Goal: Information Seeking & Learning: Learn about a topic

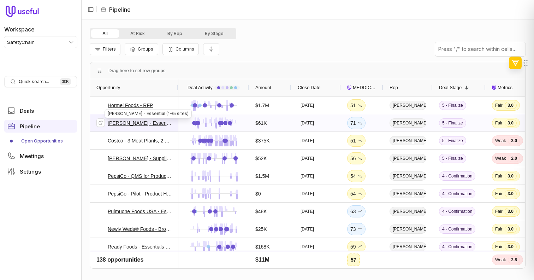
click at [168, 123] on link "[PERSON_NAME] - Essential (1->5 sites)" at bounding box center [140, 123] width 64 height 8
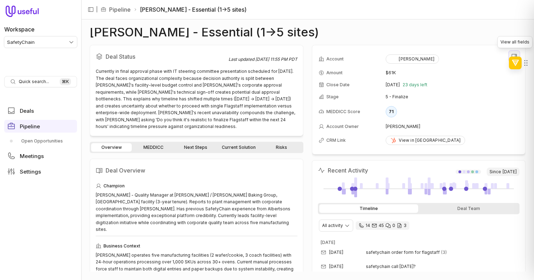
click at [513, 53] on icon "View all fields" at bounding box center [514, 56] width 6 height 6
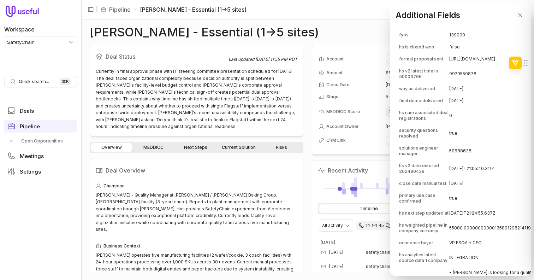
scroll to position [2873, 0]
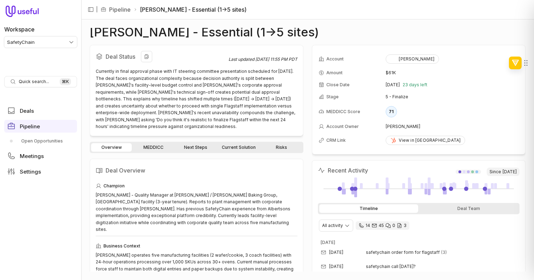
click at [283, 100] on div "Currently in final approval phase with IT steering committee presentation sched…" at bounding box center [197, 99] width 202 height 62
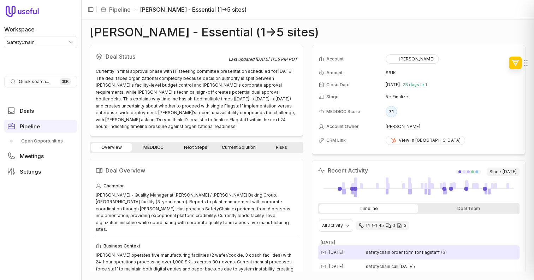
click at [336, 253] on time "Sep 29, 2025" at bounding box center [336, 252] width 14 height 6
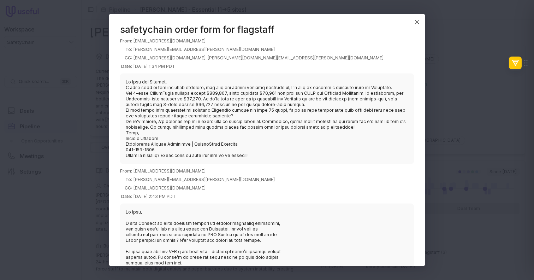
scroll to position [4, 0]
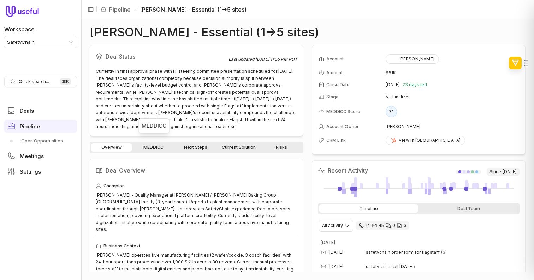
click at [149, 143] on link "MEDDICC" at bounding box center [153, 147] width 41 height 8
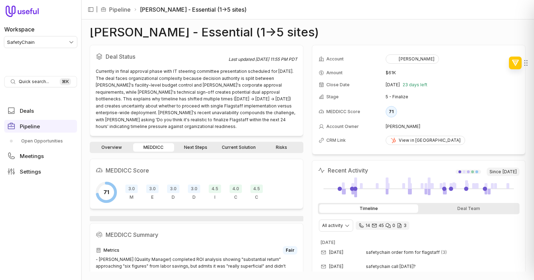
click at [187, 143] on link "Next Steps" at bounding box center [196, 147] width 41 height 8
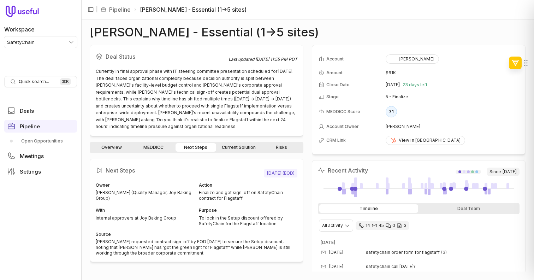
click at [236, 143] on link "Current Solution" at bounding box center [239, 147] width 42 height 8
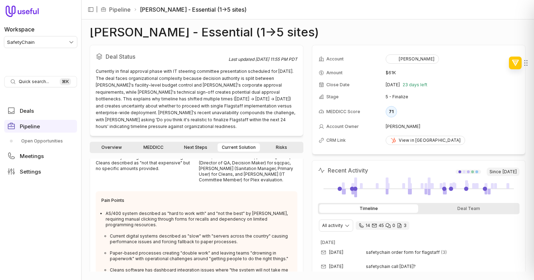
scroll to position [96, 0]
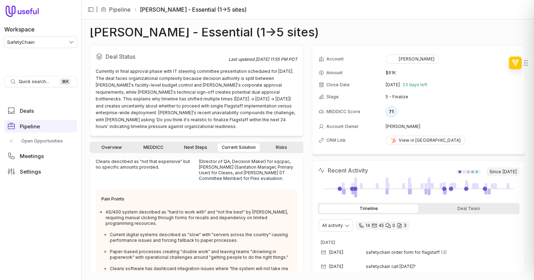
click at [286, 143] on link "Risks" at bounding box center [282, 147] width 41 height 8
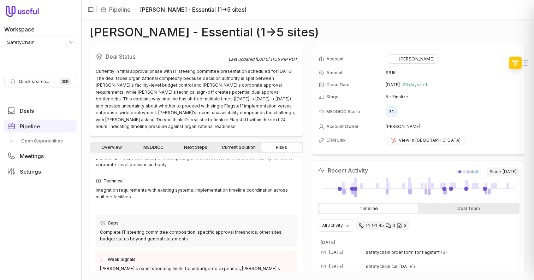
scroll to position [69, 0]
